Goal: Transaction & Acquisition: Book appointment/travel/reservation

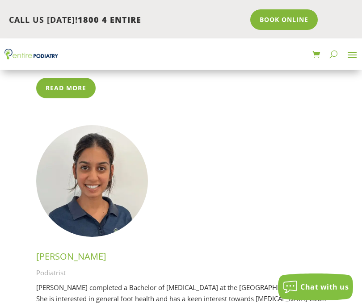
scroll to position [2503, 0]
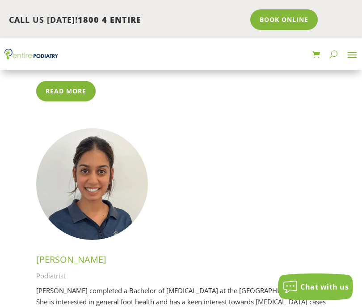
click at [353, 53] on span at bounding box center [352, 54] width 14 height 14
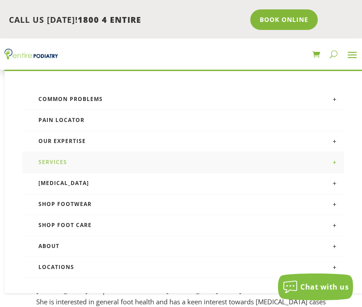
click at [100, 160] on link "Services" at bounding box center [183, 162] width 322 height 21
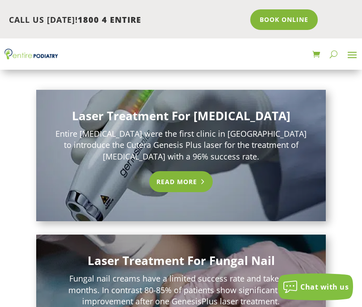
click at [179, 185] on link "Read More" at bounding box center [181, 181] width 64 height 21
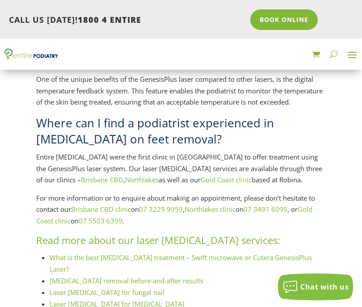
scroll to position [1001, 0]
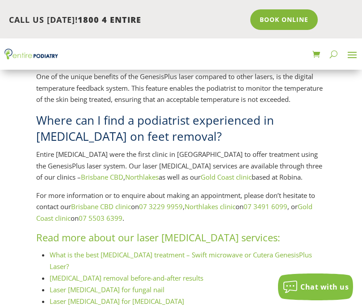
click at [214, 250] on link "What is the best plantar wart treatment – Swift microwave or Cutera GenesisPlus…" at bounding box center [181, 260] width 262 height 21
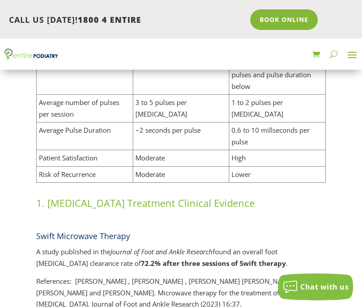
scroll to position [572, 0]
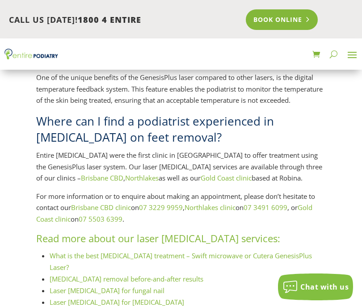
click at [285, 13] on link "Book Online" at bounding box center [282, 19] width 72 height 21
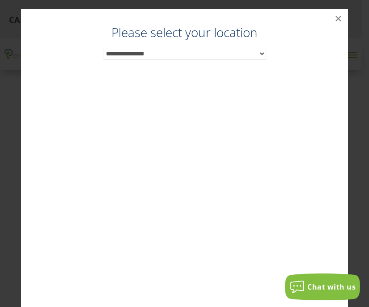
scroll to position [978, 0]
click at [206, 55] on select "**********" at bounding box center [184, 54] width 163 height 12
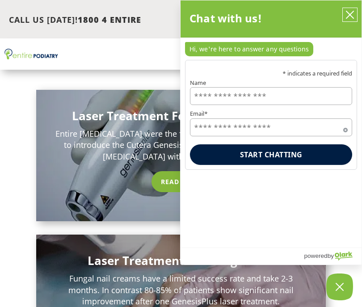
click at [348, 13] on icon "close chatbox" at bounding box center [349, 14] width 7 height 7
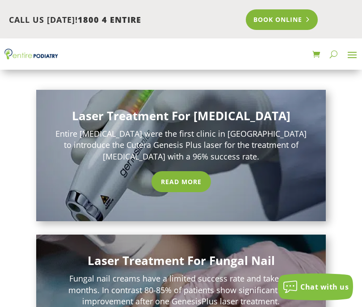
click at [270, 24] on link "Book Online" at bounding box center [282, 19] width 72 height 21
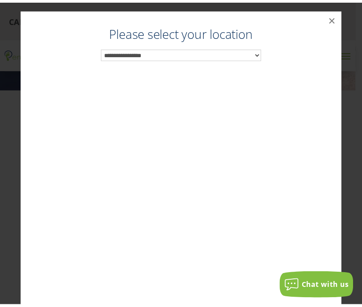
scroll to position [121, 0]
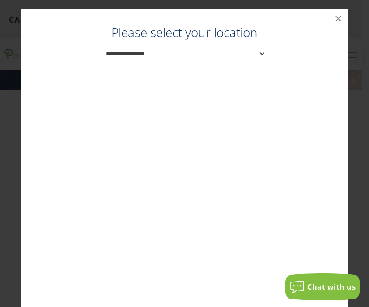
click at [259, 53] on select "**********" at bounding box center [184, 54] width 163 height 12
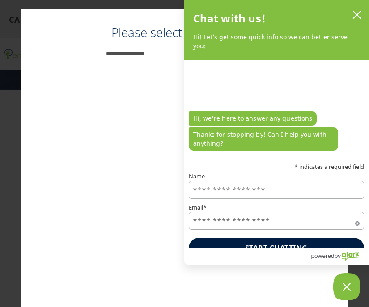
click at [355, 14] on icon "close chatbox" at bounding box center [356, 14] width 9 height 9
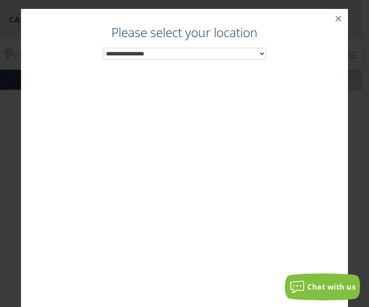
click at [189, 55] on select "**********" at bounding box center [184, 54] width 163 height 12
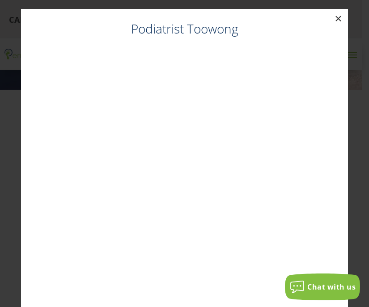
click at [332, 19] on button "×" at bounding box center [338, 19] width 20 height 20
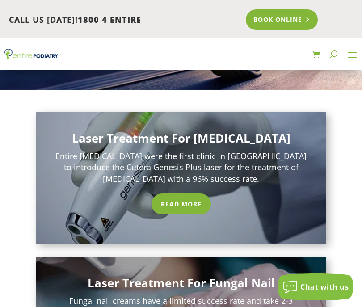
click at [283, 21] on link "Book Online" at bounding box center [282, 19] width 72 height 21
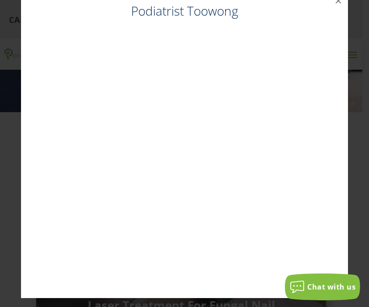
scroll to position [0, 0]
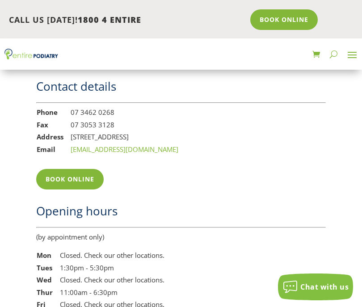
scroll to position [1341, 0]
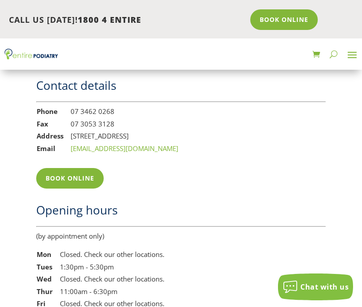
click at [351, 55] on span at bounding box center [352, 54] width 14 height 14
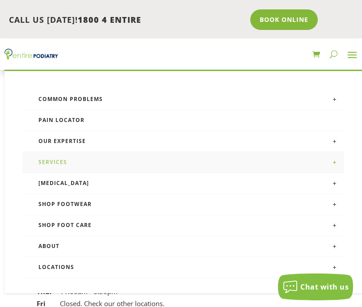
click at [97, 163] on link "Services" at bounding box center [183, 162] width 322 height 21
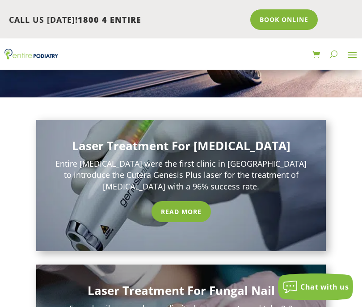
scroll to position [107, 0]
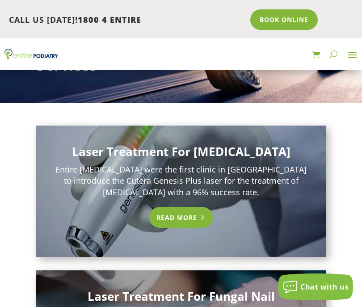
click at [176, 216] on link "Read More" at bounding box center [181, 217] width 64 height 21
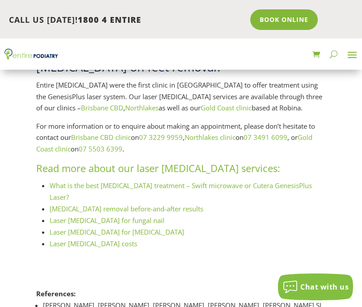
scroll to position [1073, 0]
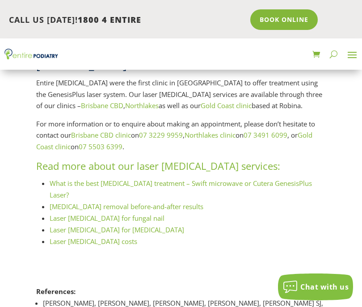
click at [100, 237] on link "Laser [MEDICAL_DATA] costs" at bounding box center [94, 241] width 88 height 9
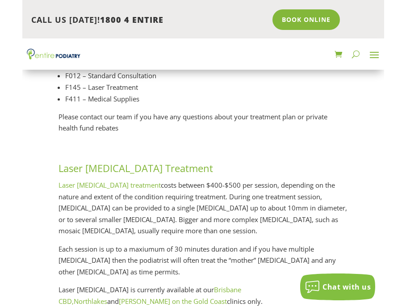
scroll to position [1462, 0]
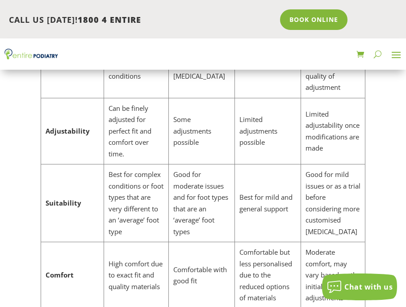
scroll to position [3071, 0]
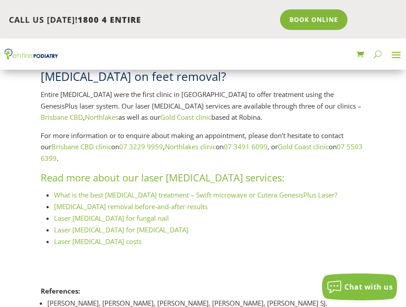
click at [163, 202] on link "Plantar wart removal before-and-after results" at bounding box center [131, 206] width 154 height 9
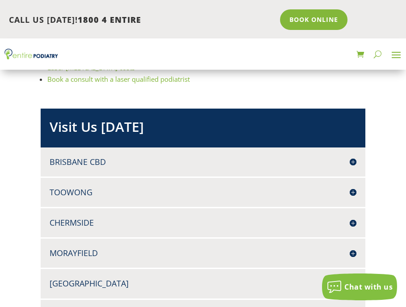
scroll to position [1216, 0]
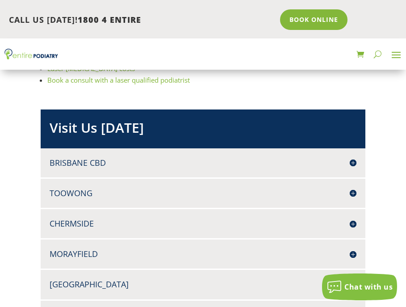
click at [356, 157] on h4 "Brisbane CBD" at bounding box center [203, 162] width 307 height 11
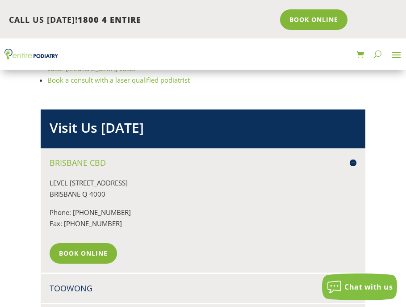
click at [356, 157] on h4 "Brisbane CBD" at bounding box center [203, 162] width 307 height 11
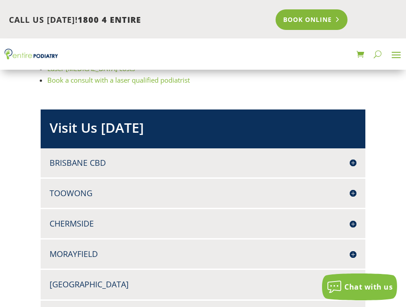
click at [307, 11] on link "Book Online" at bounding box center [312, 19] width 72 height 21
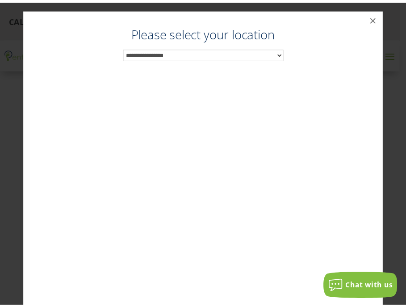
scroll to position [1193, 0]
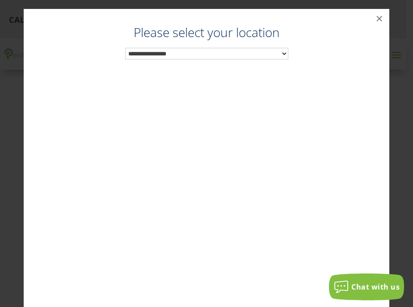
click at [279, 54] on select "**********" at bounding box center [206, 54] width 163 height 12
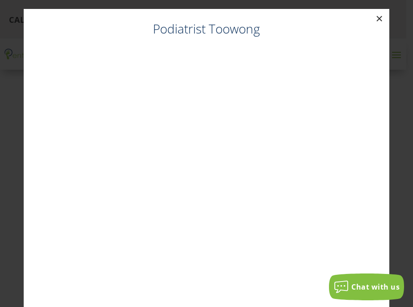
click at [372, 17] on button "×" at bounding box center [380, 19] width 20 height 20
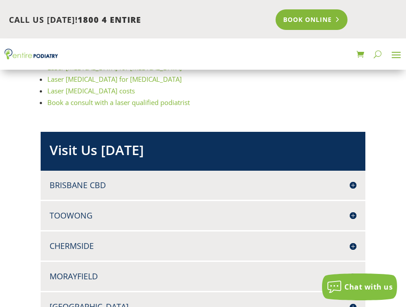
click at [323, 21] on link "Book Online" at bounding box center [312, 19] width 72 height 21
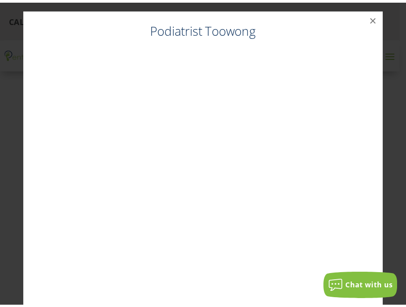
scroll to position [1171, 0]
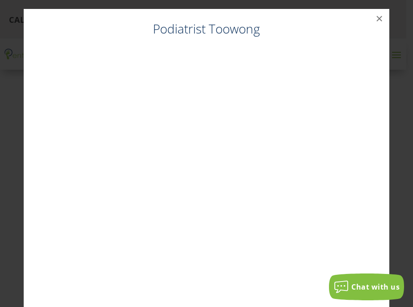
click at [237, 30] on h4 "Podiatrist Toowong" at bounding box center [206, 31] width 347 height 22
click at [374, 17] on button "×" at bounding box center [380, 19] width 20 height 20
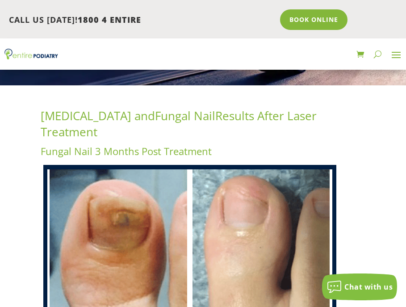
scroll to position [0, 0]
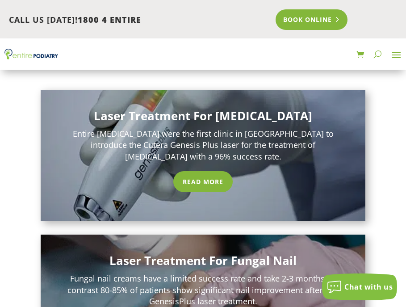
click at [322, 19] on link "Book Online" at bounding box center [312, 19] width 72 height 21
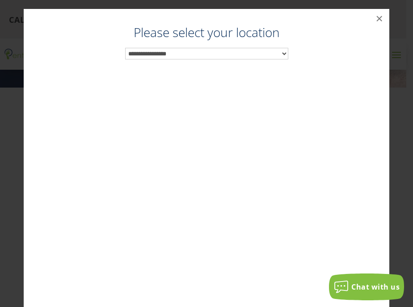
scroll to position [121, 0]
click at [279, 51] on select "**********" at bounding box center [206, 54] width 163 height 12
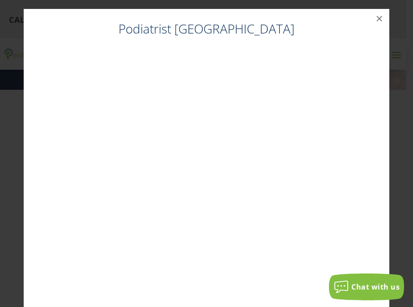
scroll to position [18, 0]
